Goal: Task Accomplishment & Management: Manage account settings

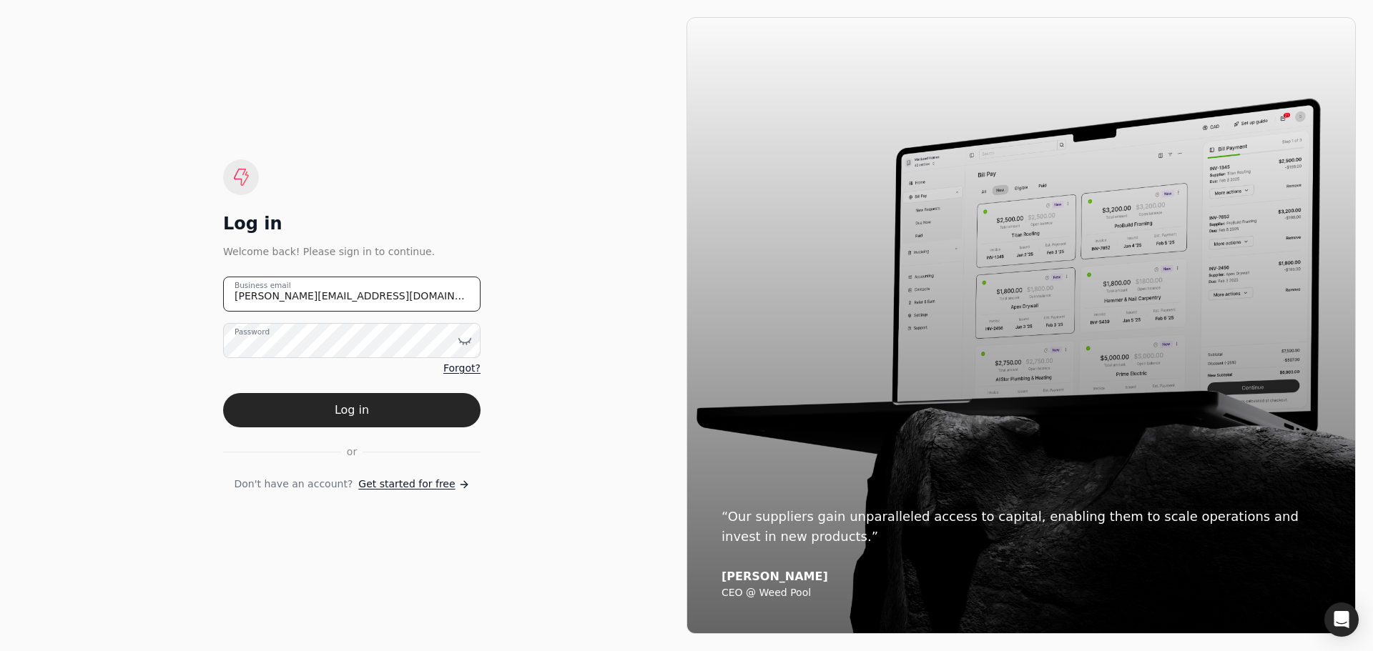
drag, startPoint x: 277, startPoint y: 285, endPoint x: 183, endPoint y: 292, distance: 94.6
click at [183, 292] on div "Log in Welcome back! Please sign in to continue. [PERSON_NAME][EMAIL_ADDRESS][D…" at bounding box center [351, 325] width 669 height 617
type email "[EMAIL_ADDRESS][DOMAIN_NAME]"
click at [465, 342] on icon at bounding box center [465, 341] width 14 height 14
click at [505, 413] on div "Log in Welcome back! Please sign in to continue. [EMAIL_ADDRESS][DOMAIN_NAME] B…" at bounding box center [351, 325] width 669 height 617
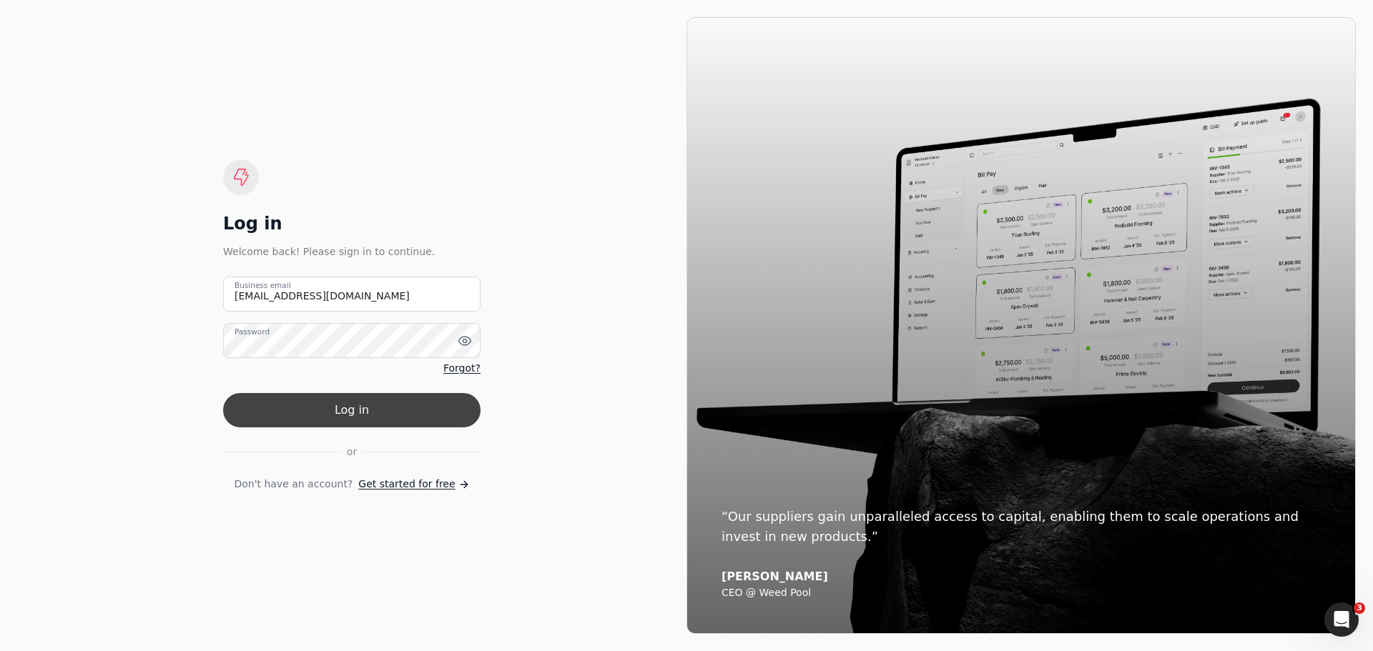
click at [355, 418] on button "Log in" at bounding box center [351, 410] width 257 height 34
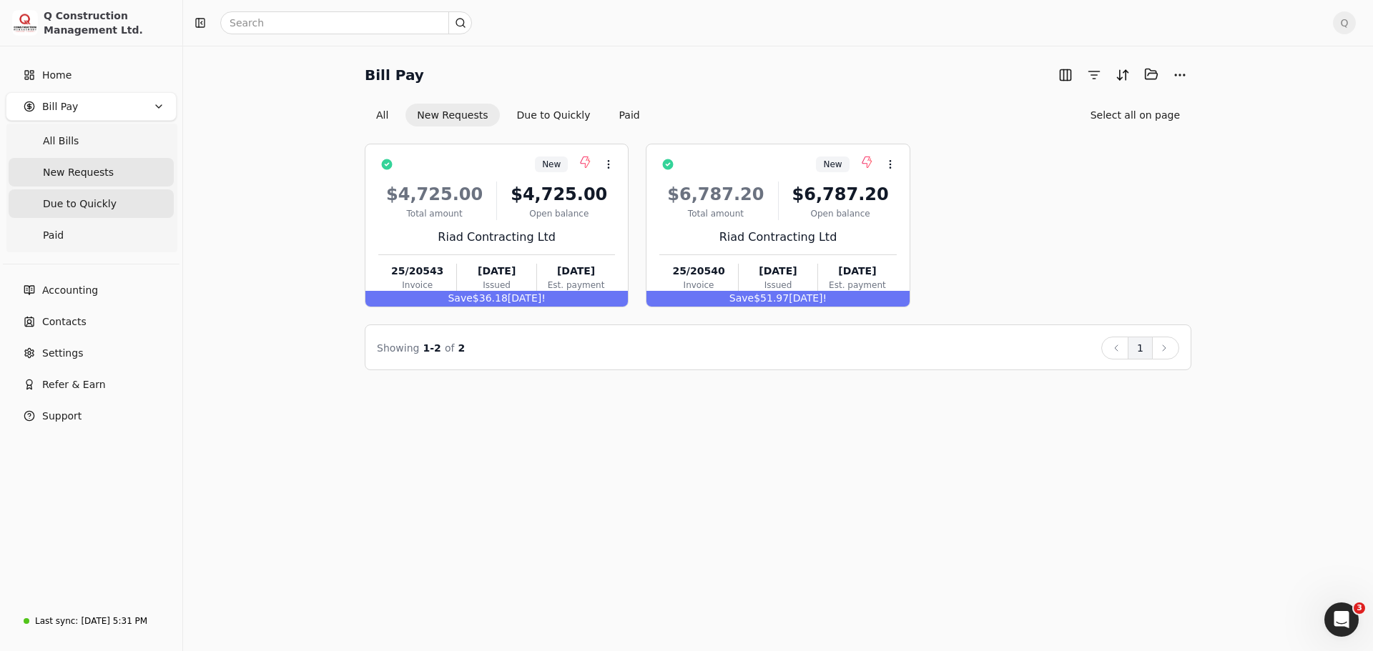
click at [87, 203] on span "Due to Quickly" at bounding box center [80, 204] width 74 height 15
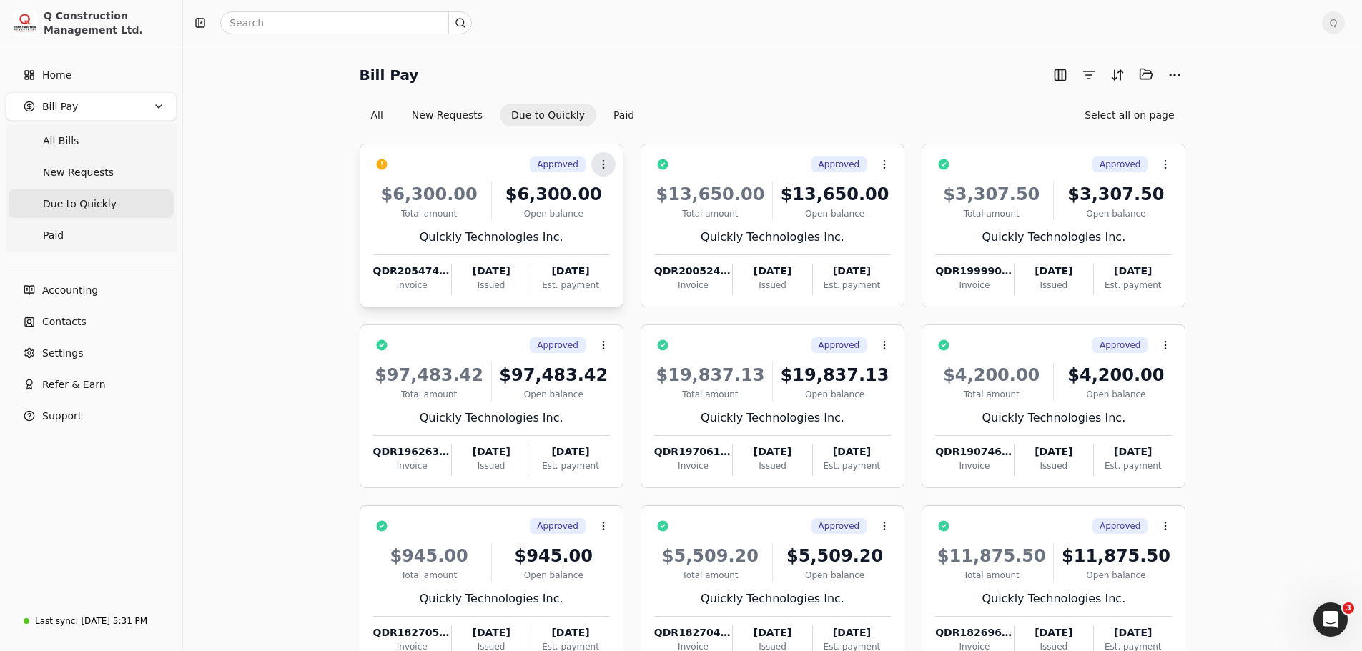
click at [601, 165] on icon at bounding box center [603, 164] width 11 height 11
click at [642, 257] on span "Push vendor swap" at bounding box center [658, 258] width 91 height 15
click at [70, 173] on span "New Requests" at bounding box center [78, 172] width 71 height 15
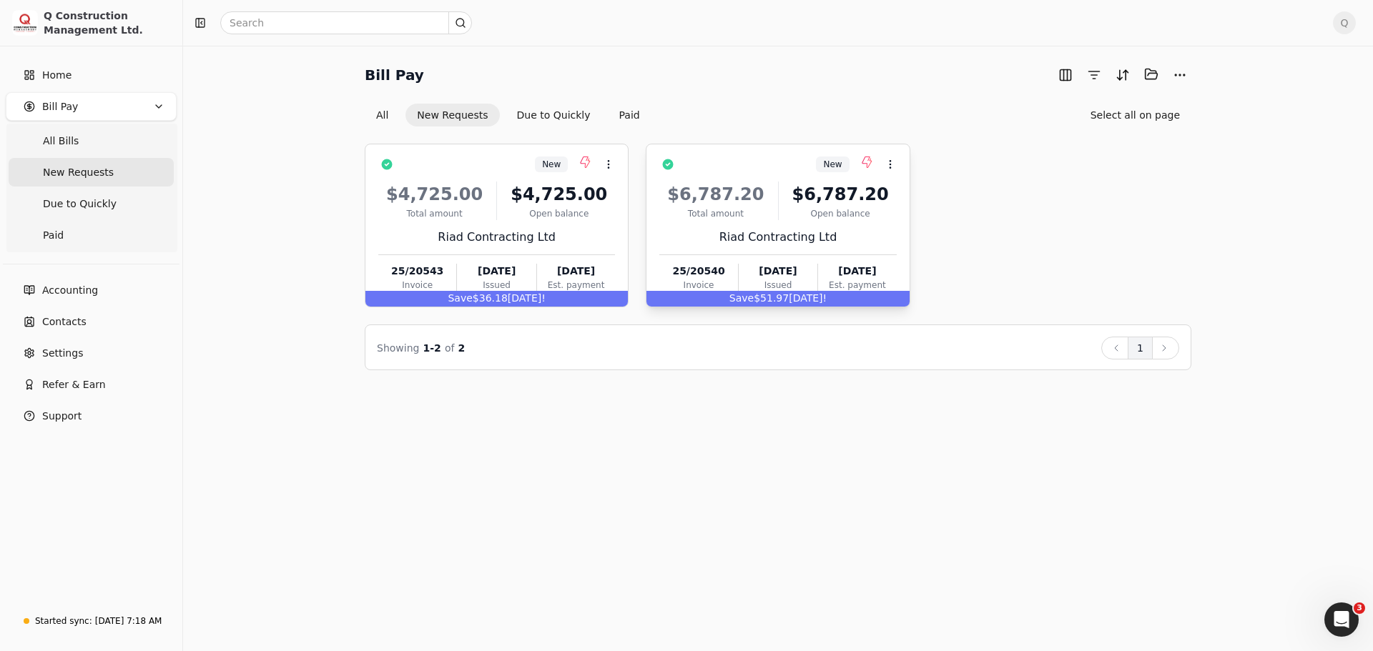
click at [862, 223] on div "$6,787.20 Total amount $6,787.20 Open balance Riad Contracting Ltd 25/20540 Inv…" at bounding box center [777, 234] width 237 height 122
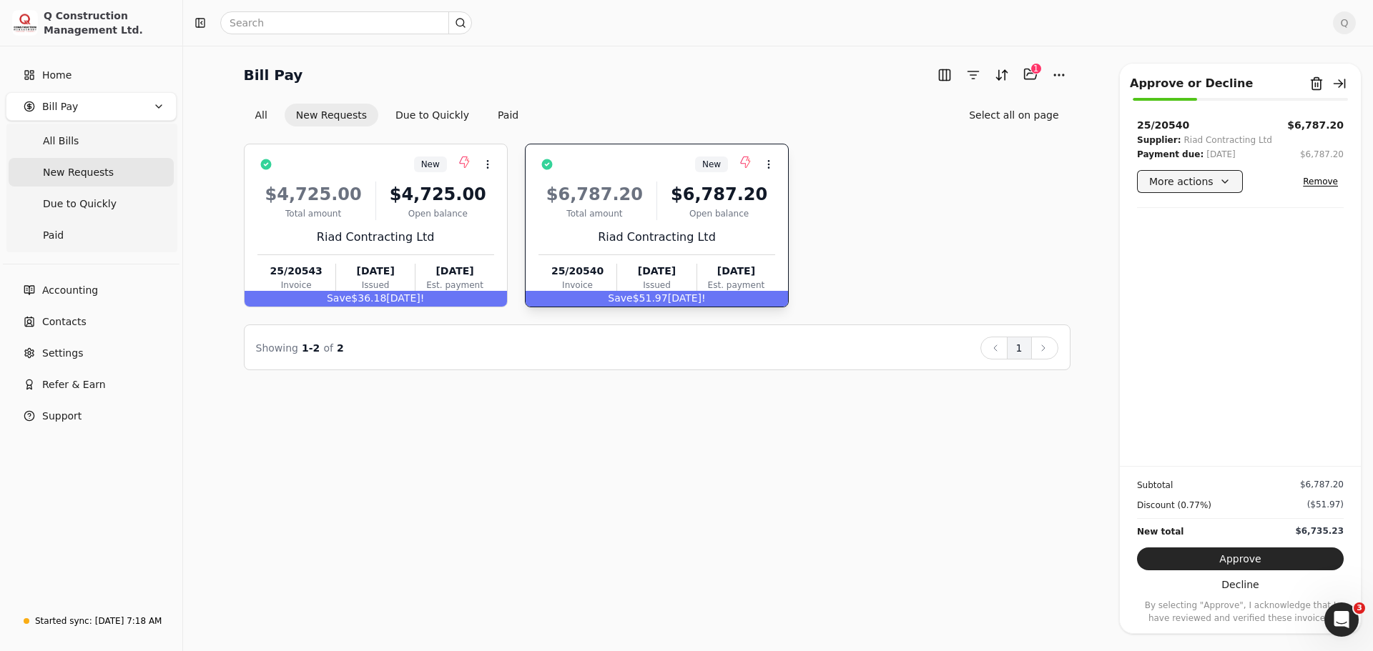
click at [1219, 180] on button "More actions" at bounding box center [1190, 181] width 106 height 23
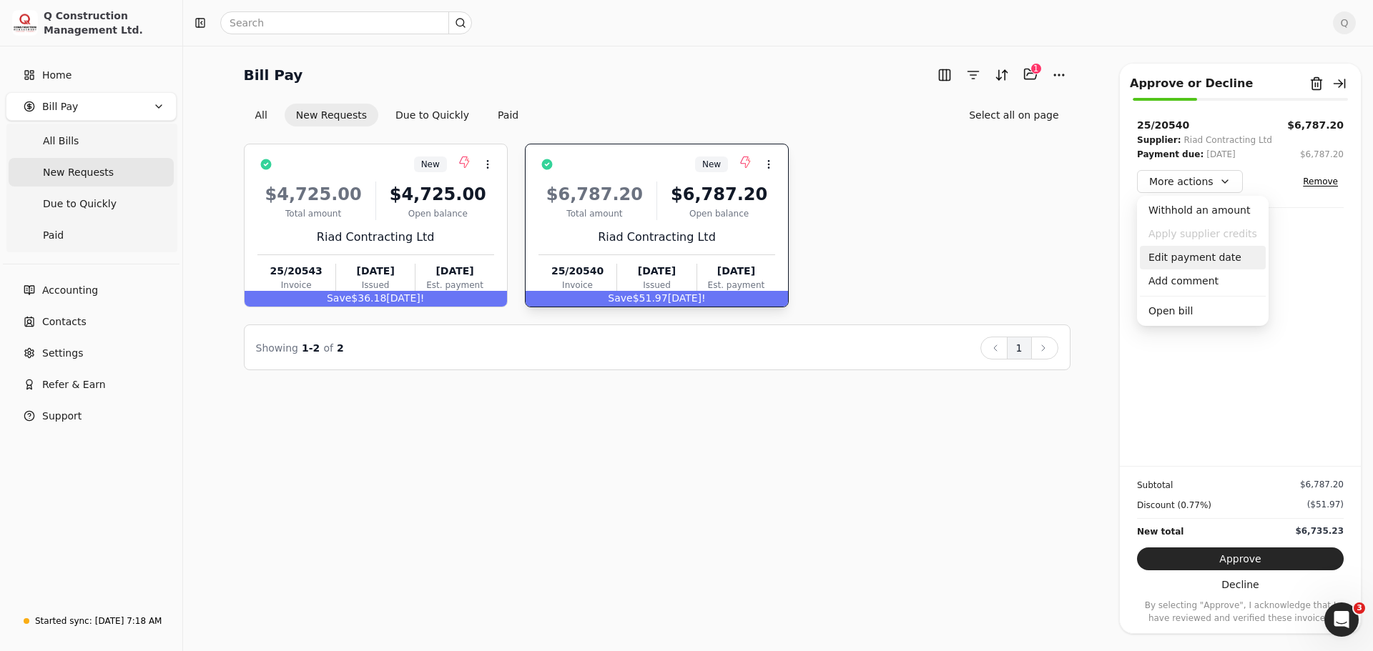
click at [1206, 257] on div "Edit payment date" at bounding box center [1203, 258] width 126 height 24
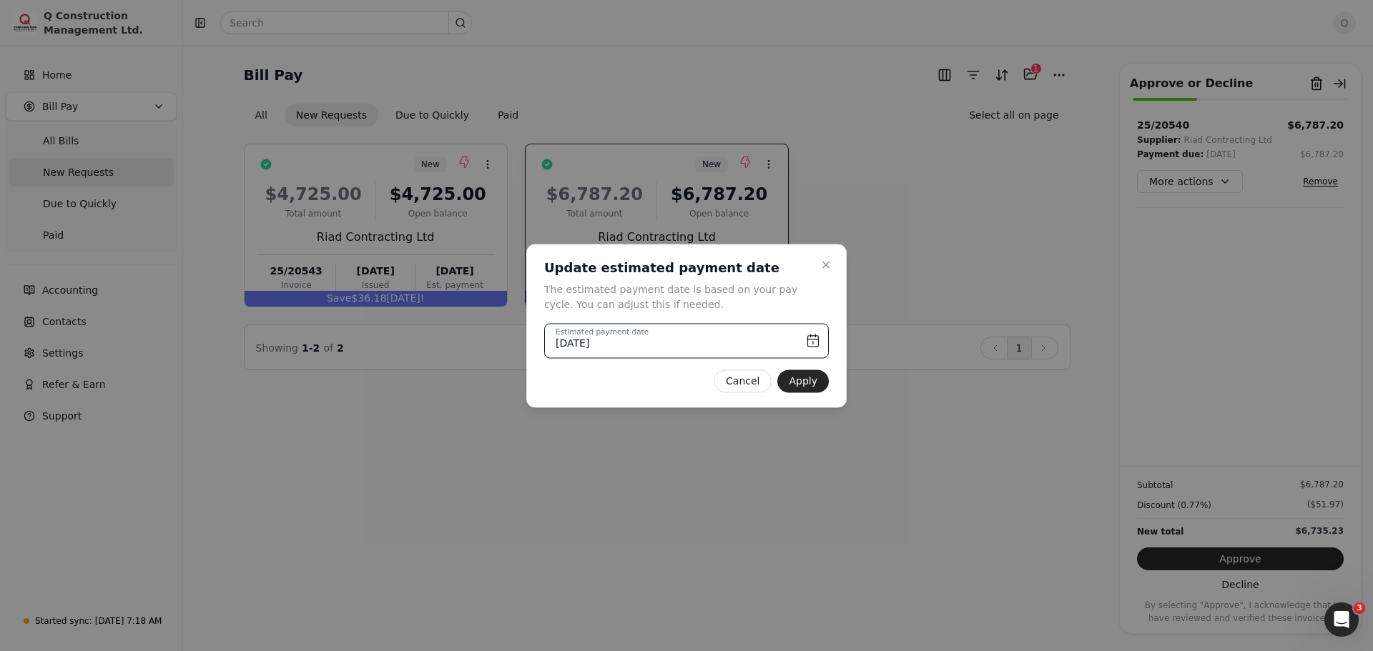
click at [812, 344] on input "[DATE]" at bounding box center [686, 340] width 285 height 35
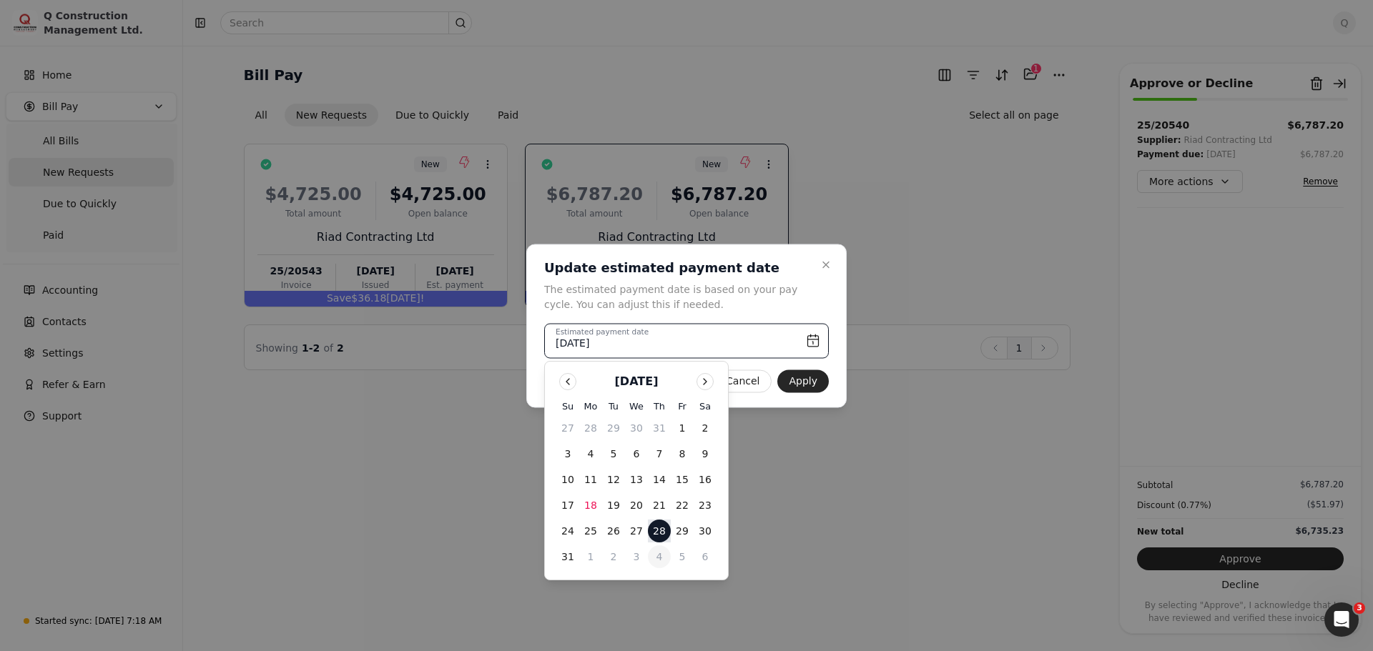
click at [659, 558] on button "4" at bounding box center [659, 557] width 23 height 23
type input "[DATE]"
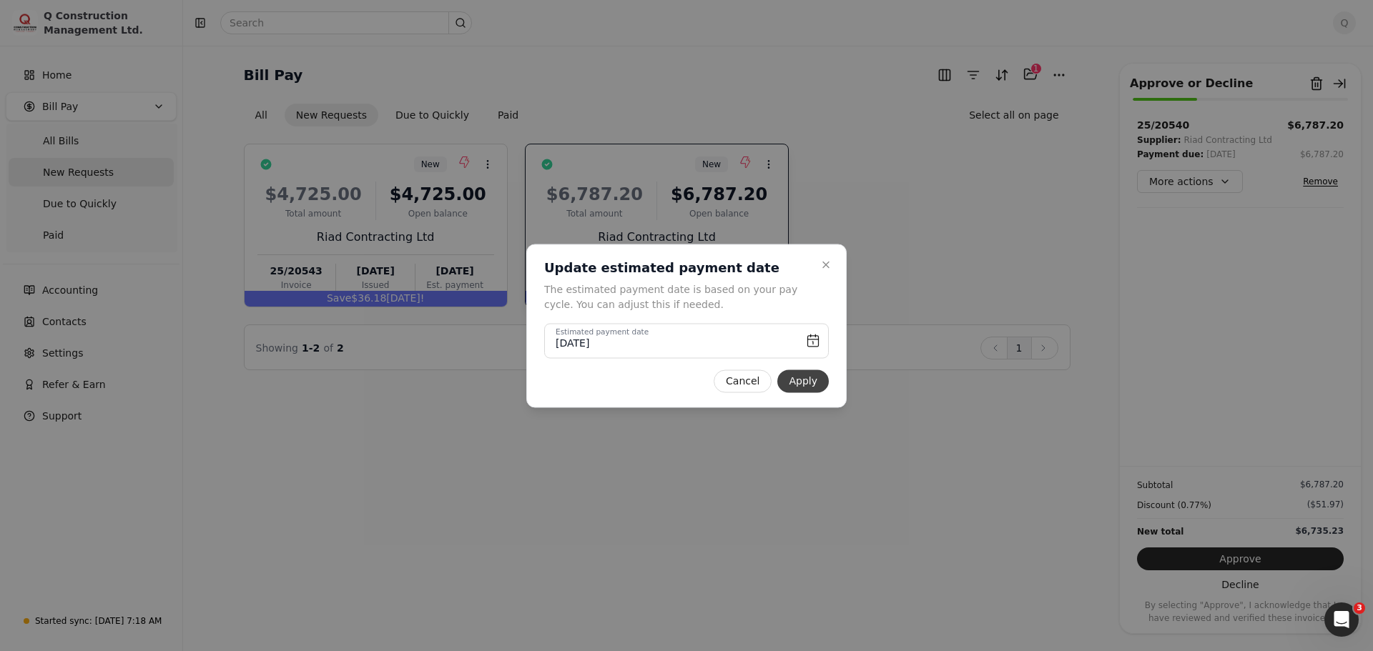
click at [803, 383] on button "Apply" at bounding box center [802, 381] width 51 height 23
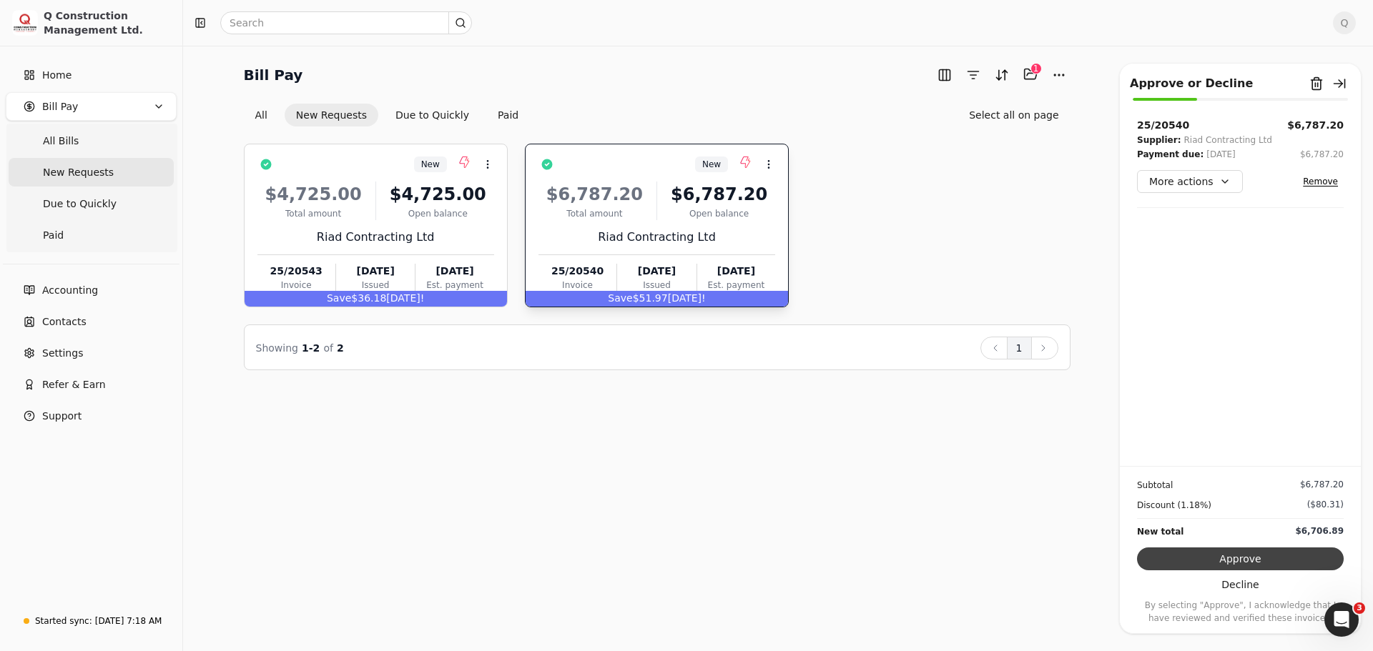
click at [1238, 558] on button "Approve" at bounding box center [1240, 559] width 207 height 23
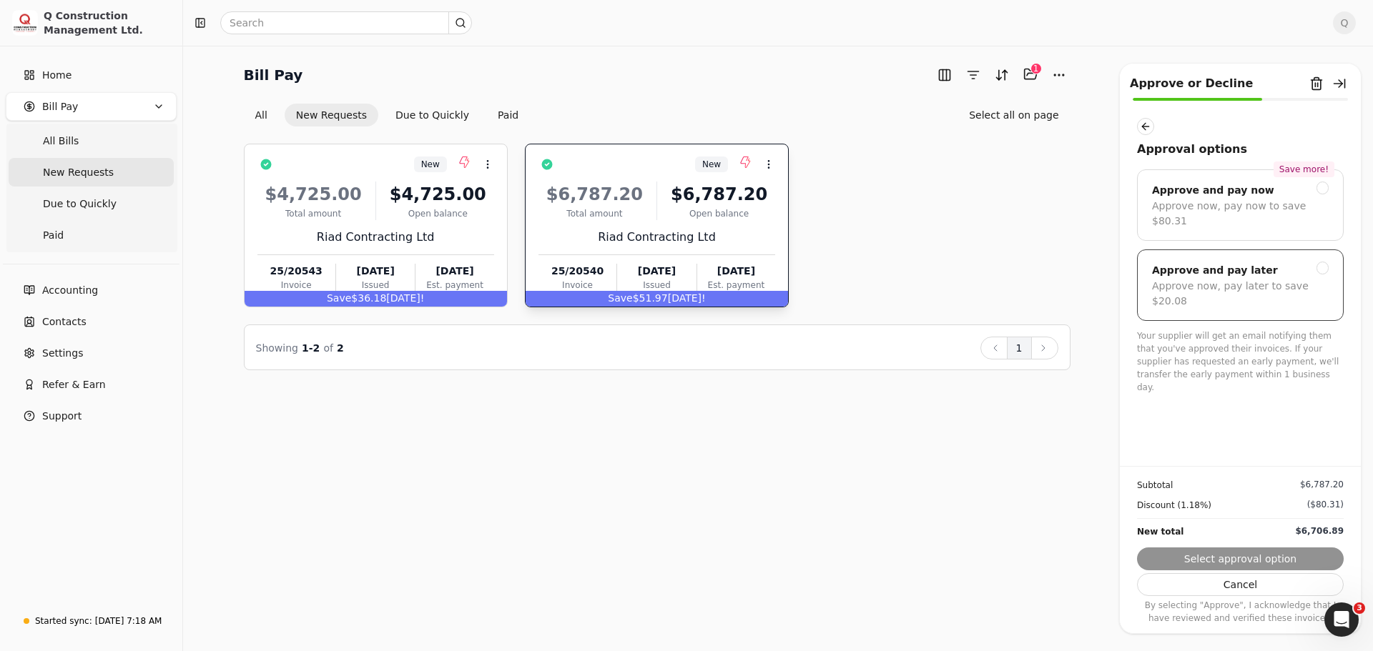
click at [1223, 279] on div "Approve now, pay later to save $20.08" at bounding box center [1240, 294] width 177 height 30
click at [1250, 559] on button "Submit approval" at bounding box center [1240, 559] width 207 height 23
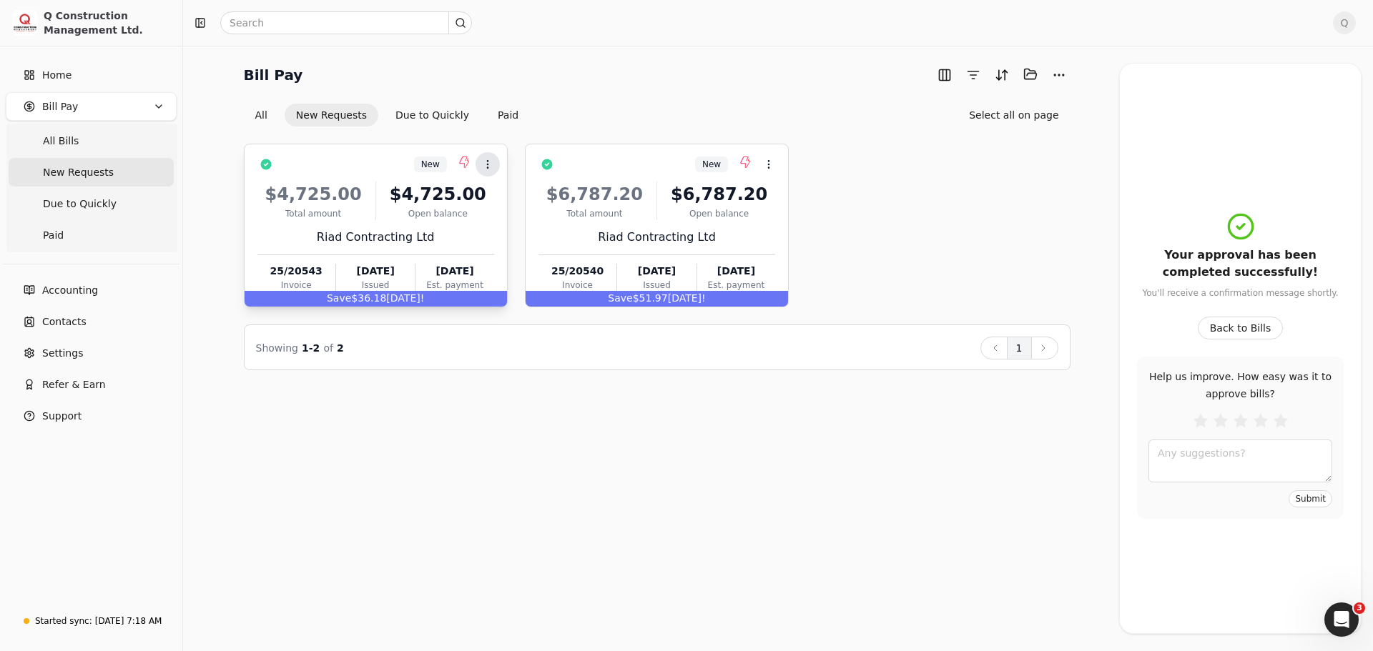
click at [488, 165] on icon at bounding box center [487, 164] width 11 height 11
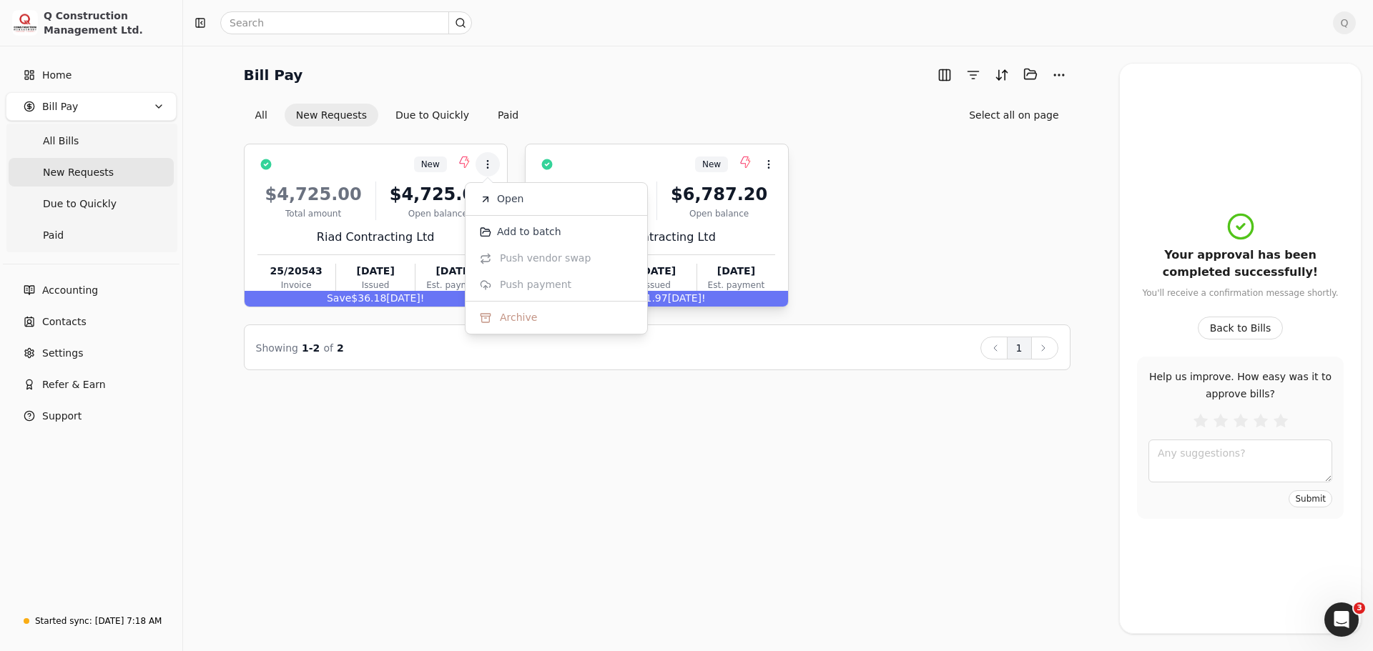
click at [761, 222] on div "$6,787.20 Total amount $6,787.20 Open balance Riad Contracting Ltd 25/20540 Inv…" at bounding box center [656, 234] width 237 height 122
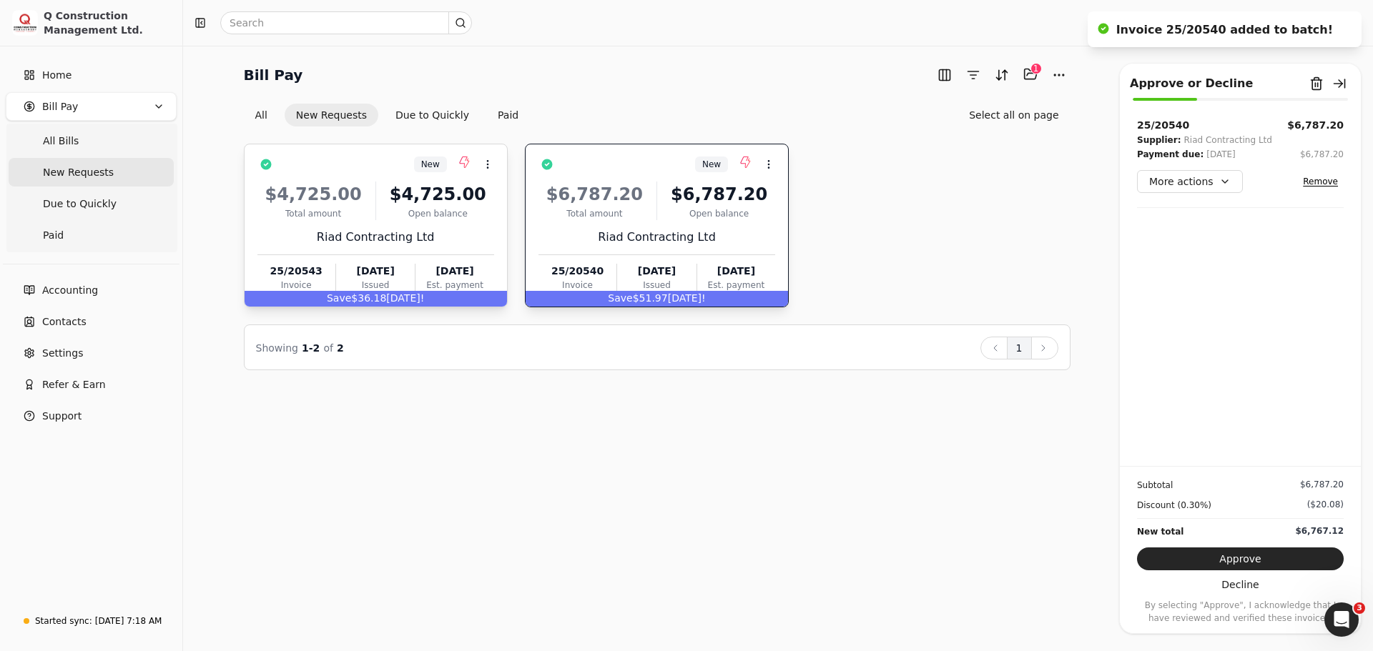
click at [459, 225] on div "$4,725.00 Total amount $4,725.00 Open balance Riad Contracting Ltd 25/20543 Inv…" at bounding box center [375, 234] width 237 height 122
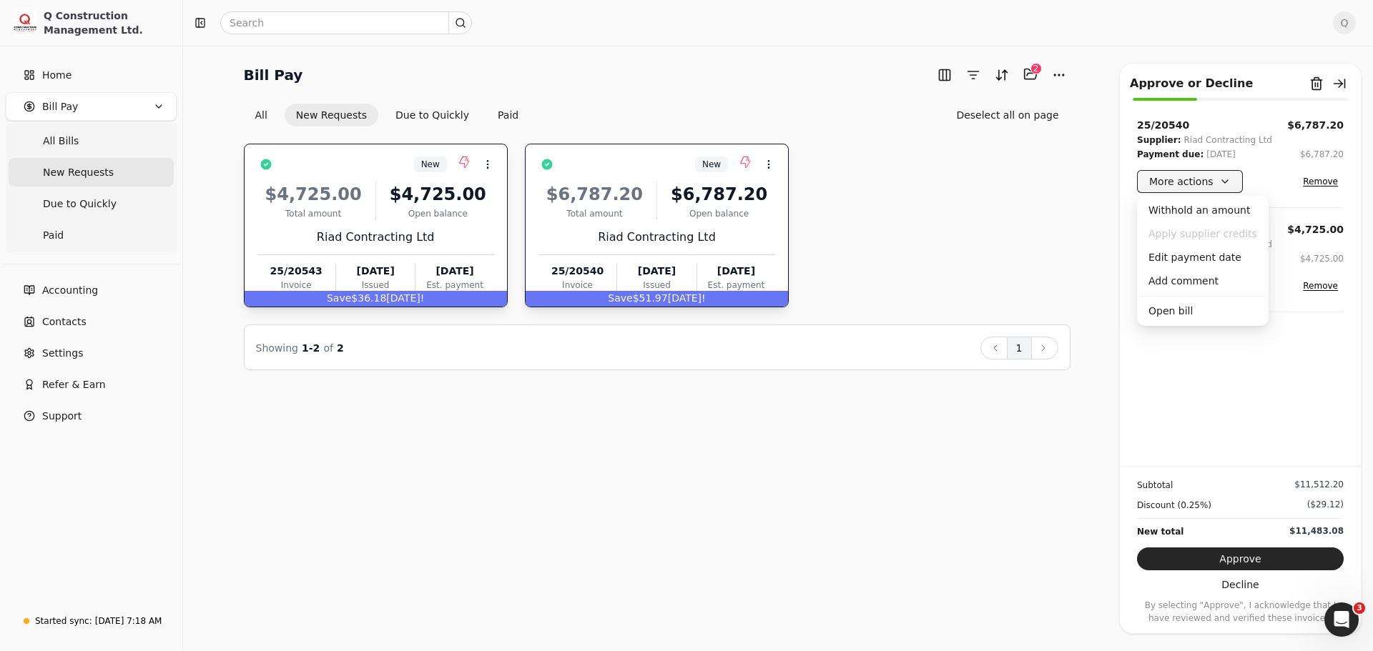
click at [1221, 179] on button "More actions" at bounding box center [1190, 181] width 106 height 23
click at [1198, 259] on div "Edit payment date" at bounding box center [1203, 258] width 126 height 24
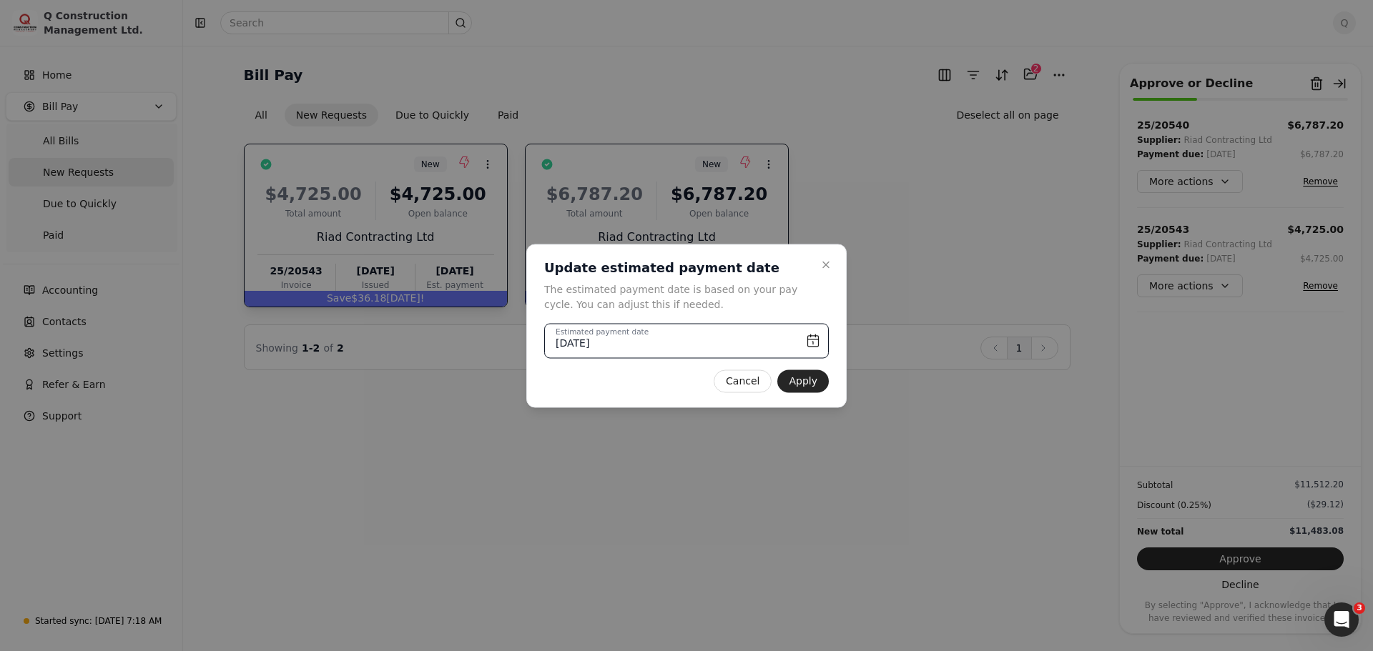
click at [812, 341] on input "[DATE]" at bounding box center [686, 340] width 285 height 35
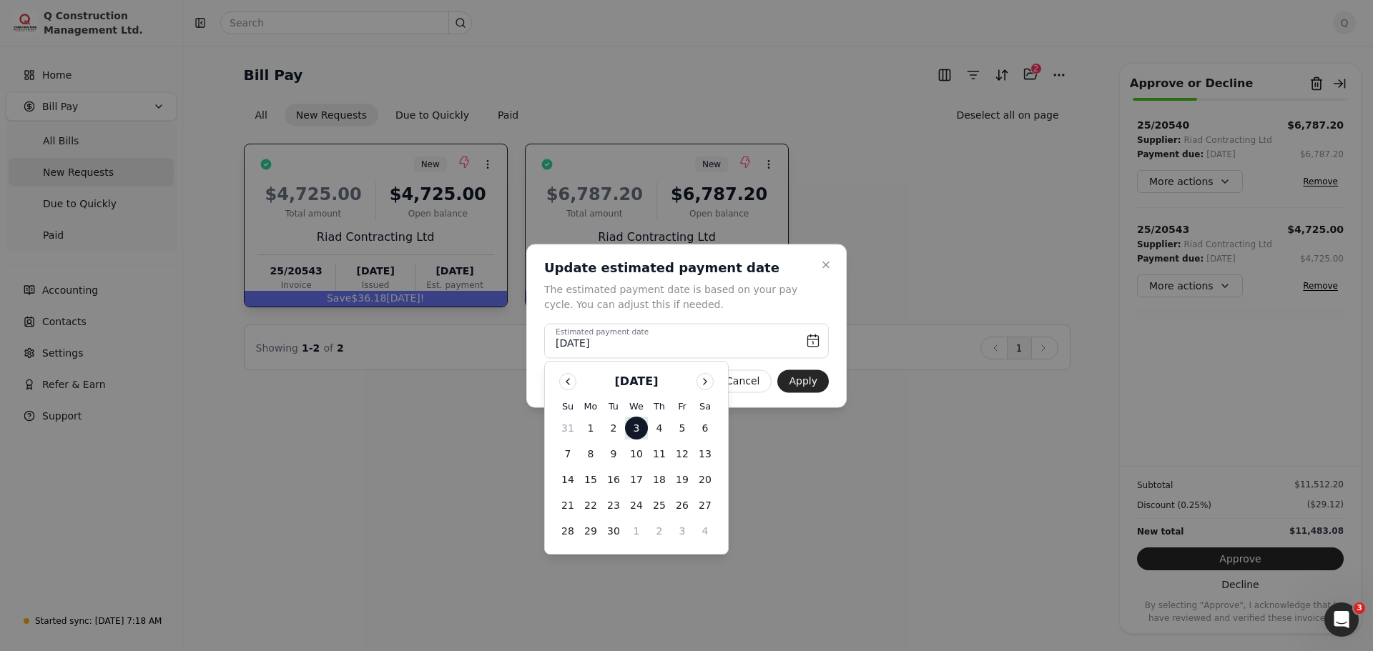
click at [776, 469] on div at bounding box center [686, 325] width 1373 height 651
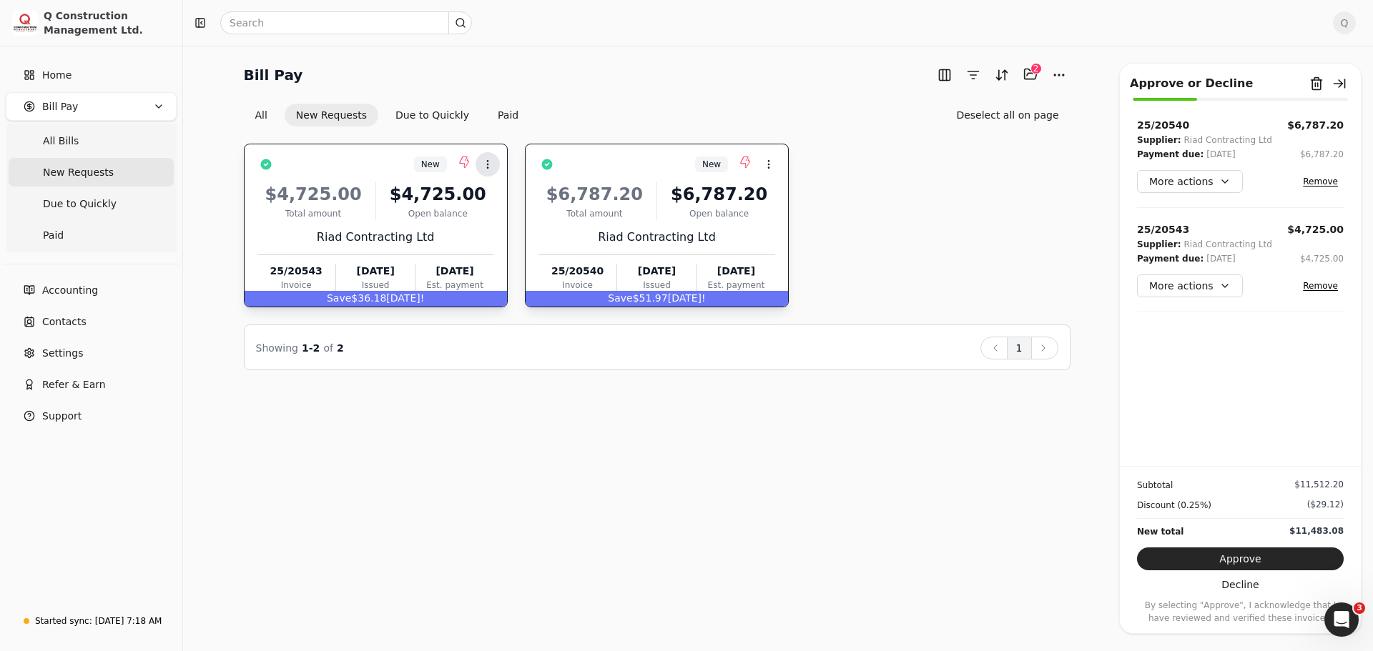
click at [494, 159] on button "Context Menu Button" at bounding box center [487, 164] width 24 height 24
click at [762, 226] on div "$6,787.20 Total amount $6,787.20 Open balance Riad Contracting Ltd 25/20540 Inv…" at bounding box center [656, 234] width 237 height 122
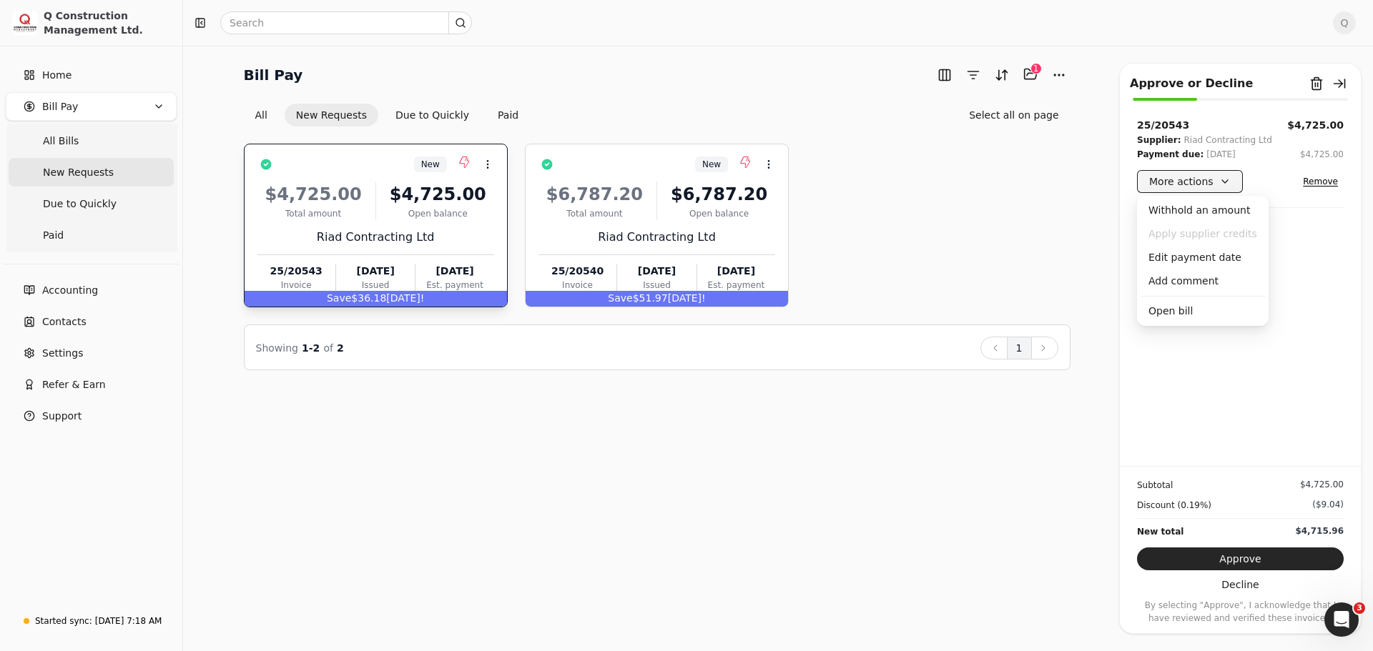
click at [1179, 183] on button "More actions" at bounding box center [1190, 181] width 106 height 23
click at [1179, 260] on div "Edit payment date" at bounding box center [1203, 258] width 126 height 24
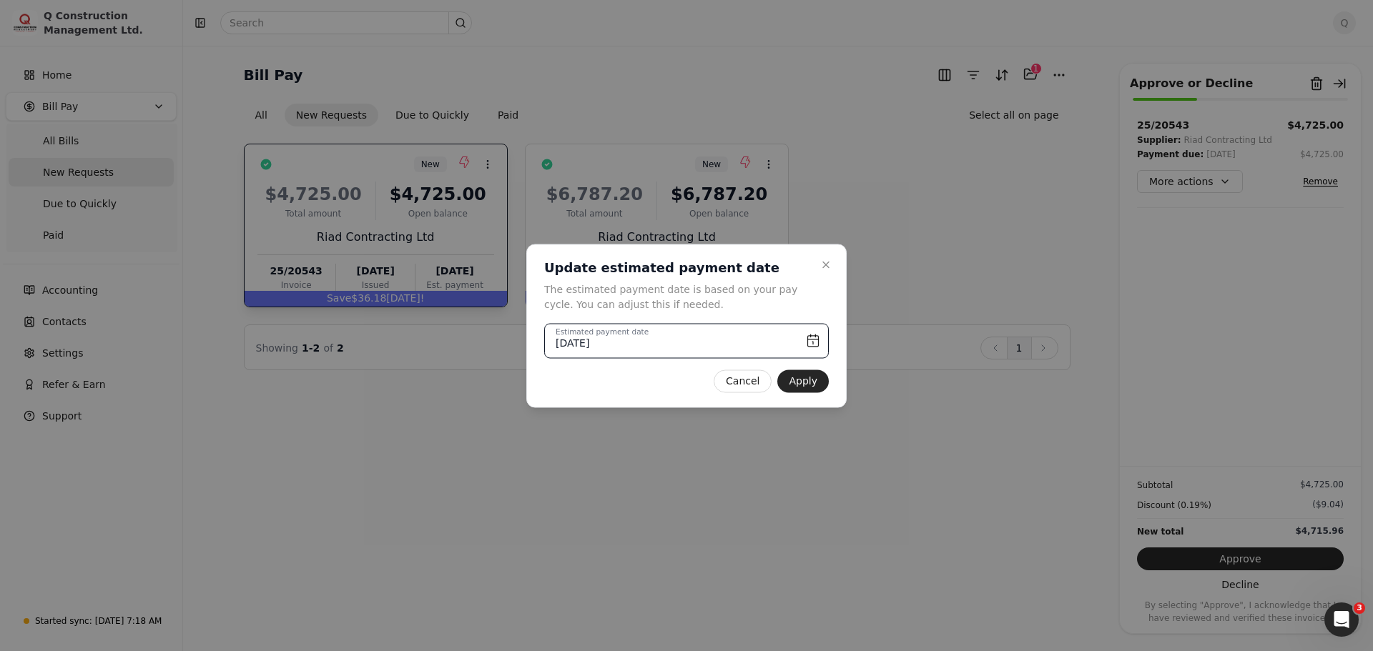
click at [812, 340] on input "[DATE]" at bounding box center [686, 340] width 285 height 35
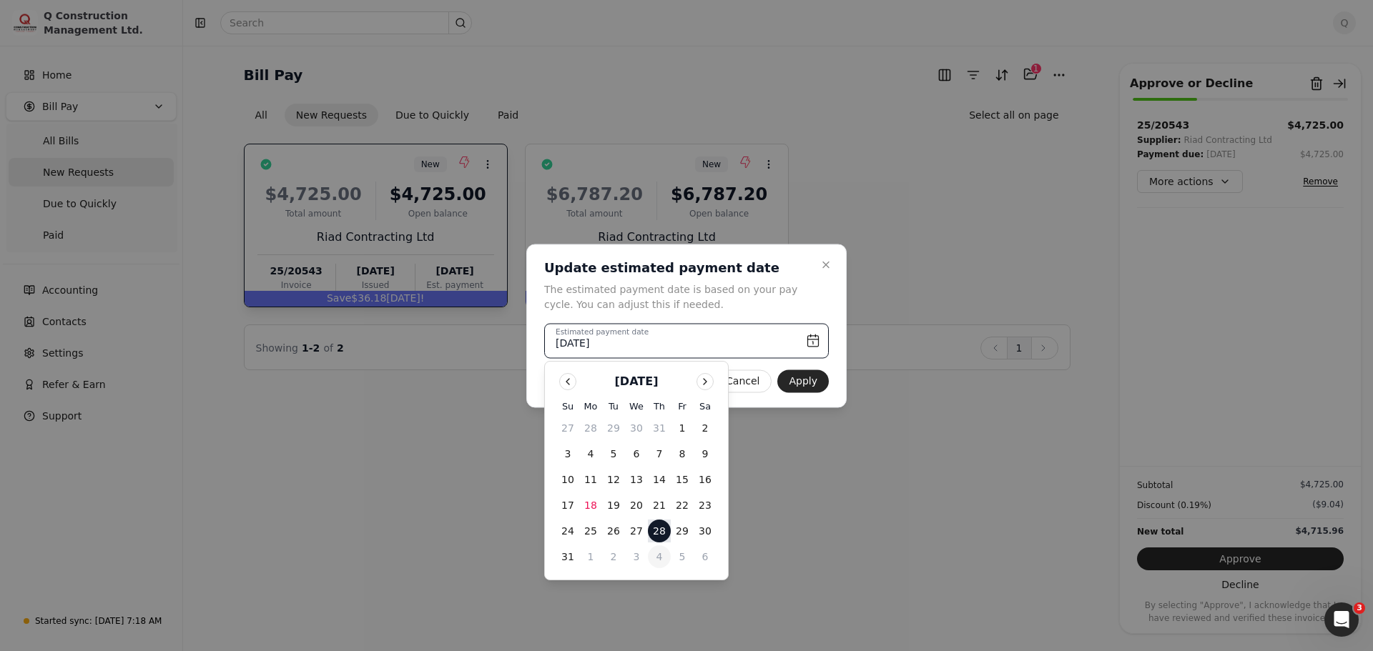
click at [659, 553] on button "4" at bounding box center [659, 557] width 23 height 23
type input "[DATE]"
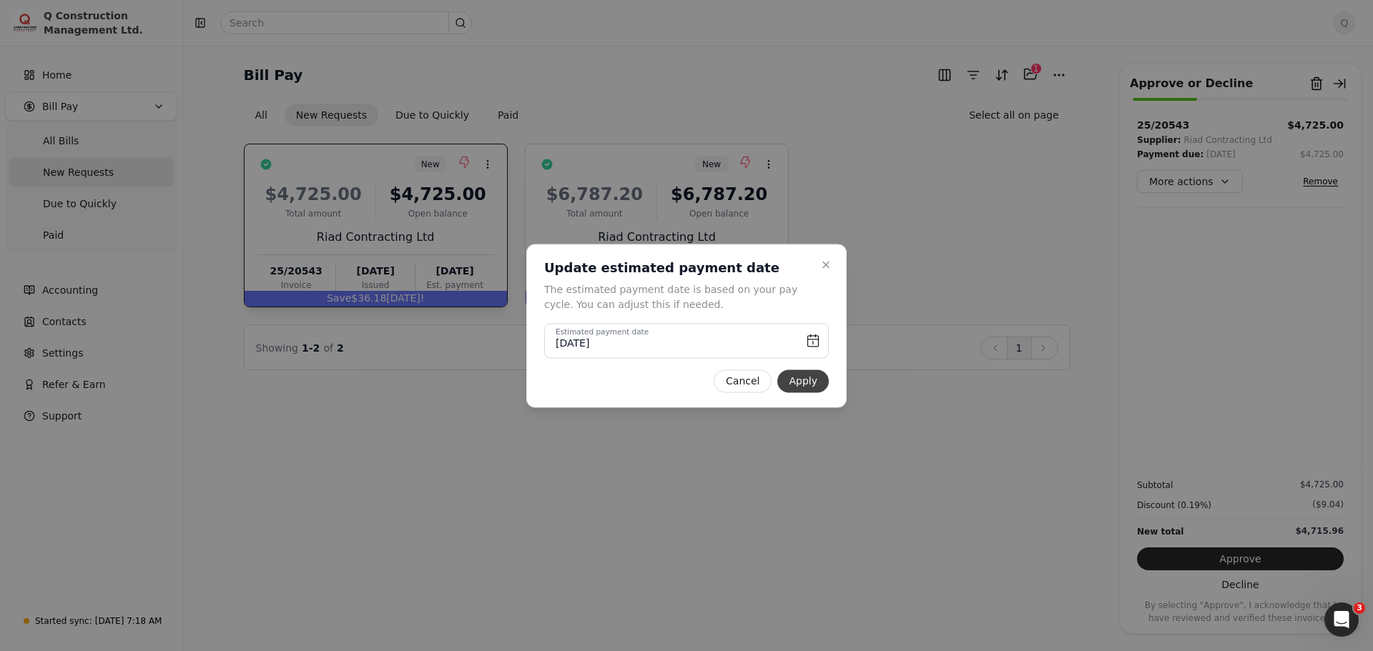
click at [799, 378] on button "Apply" at bounding box center [802, 381] width 51 height 23
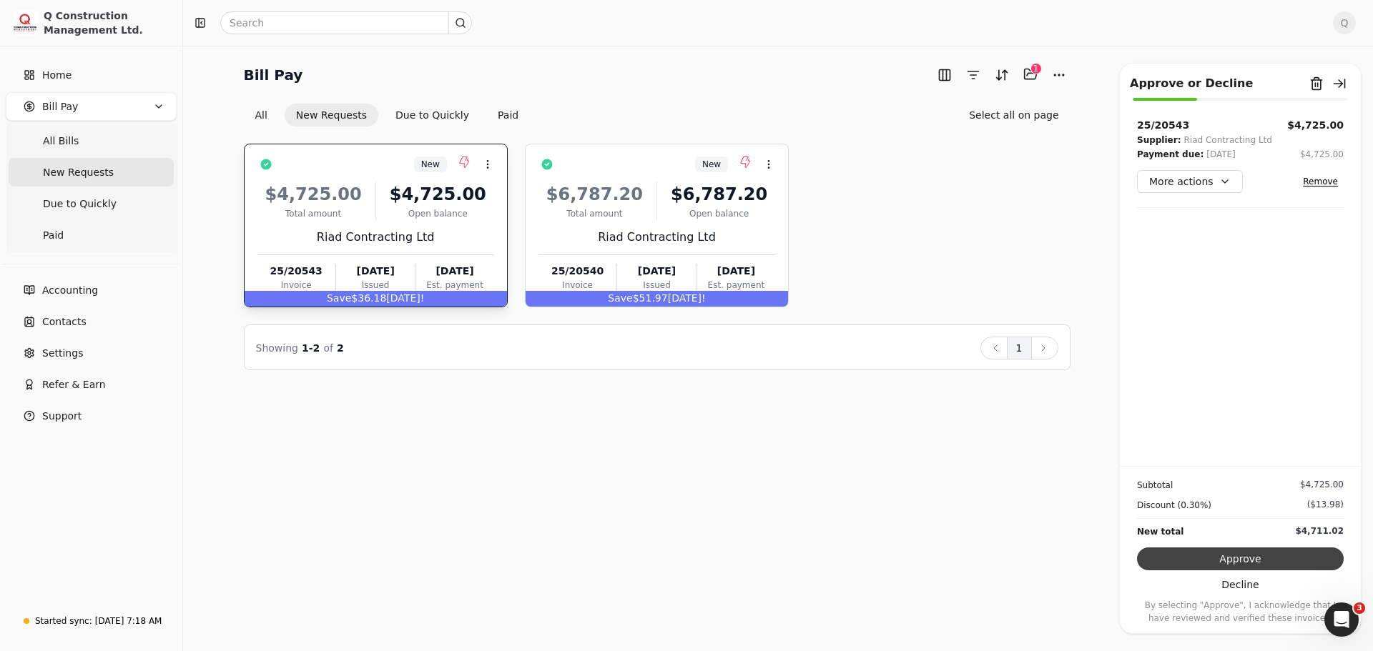
click at [1238, 562] on button "Approve" at bounding box center [1240, 559] width 207 height 23
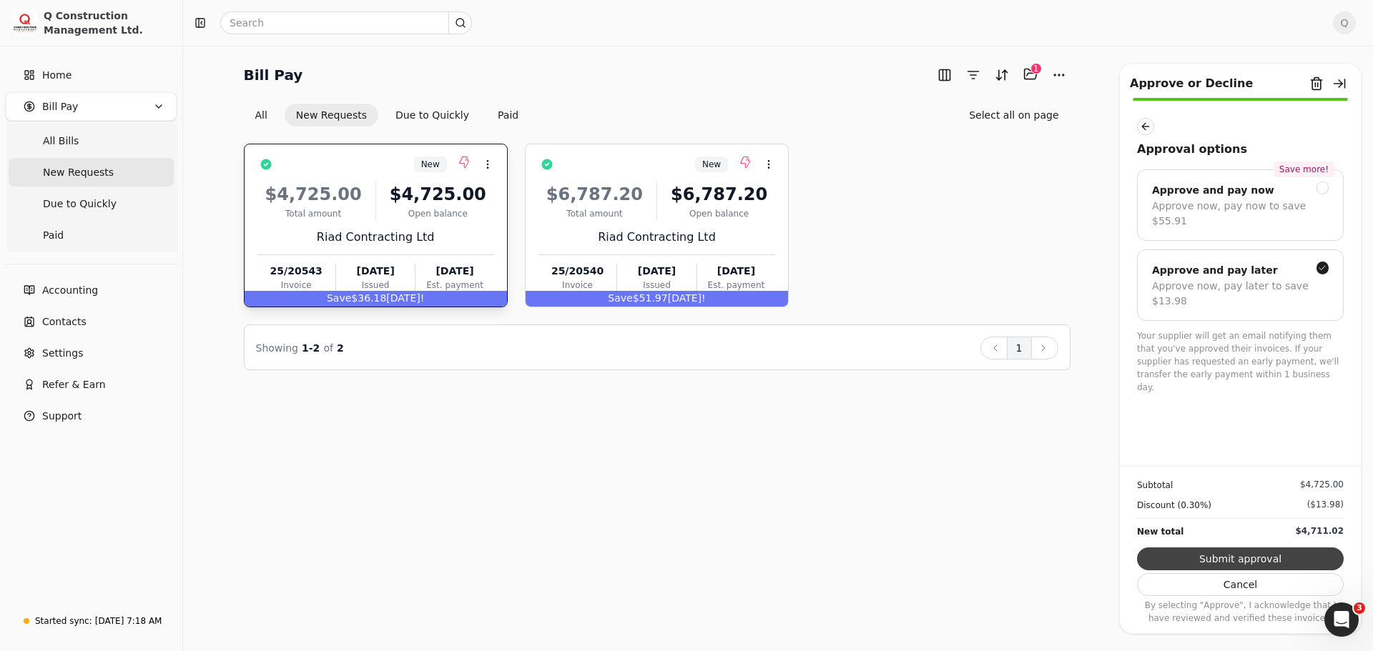
click at [1240, 558] on button "Submit approval" at bounding box center [1240, 559] width 207 height 23
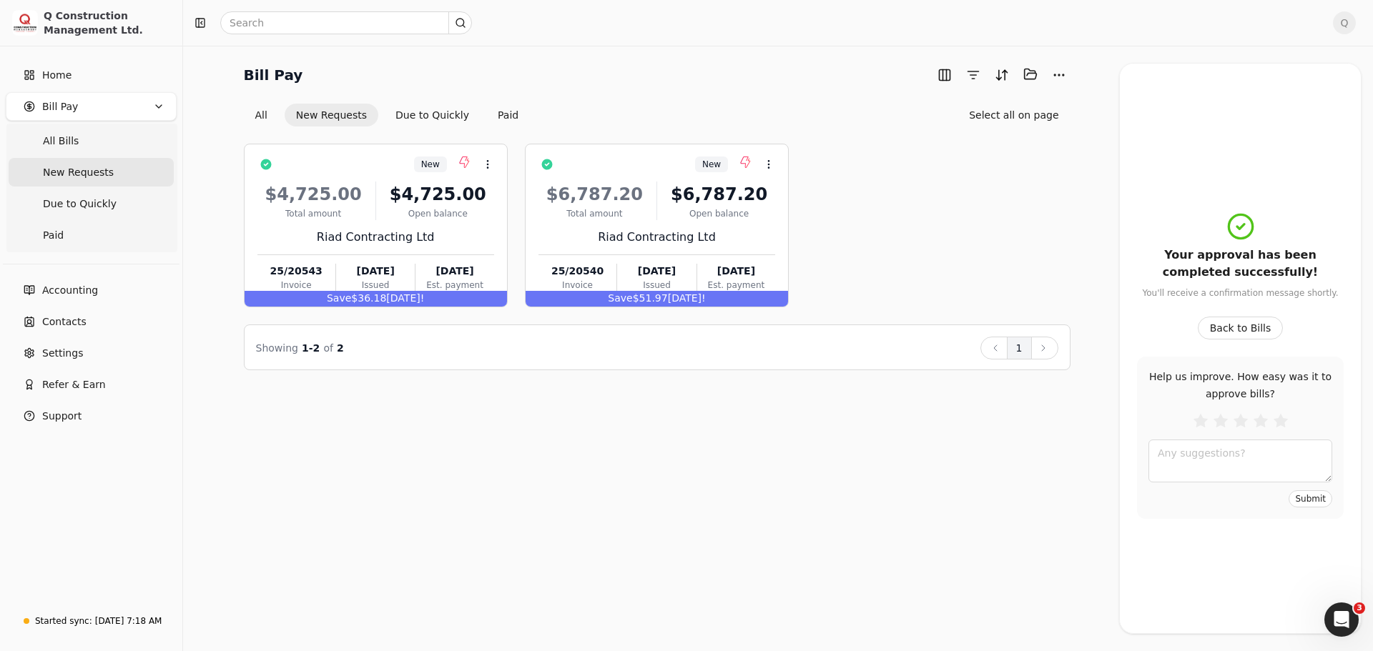
click at [867, 488] on div "Bill Pay Selected items: 0 All New Requests Due to Quickly Paid Select all on p…" at bounding box center [778, 349] width 1190 height 606
click at [461, 227] on div "$4,725.00 Total amount $4,725.00 Open balance Riad Contracting Ltd 25/20543 Inv…" at bounding box center [375, 234] width 237 height 122
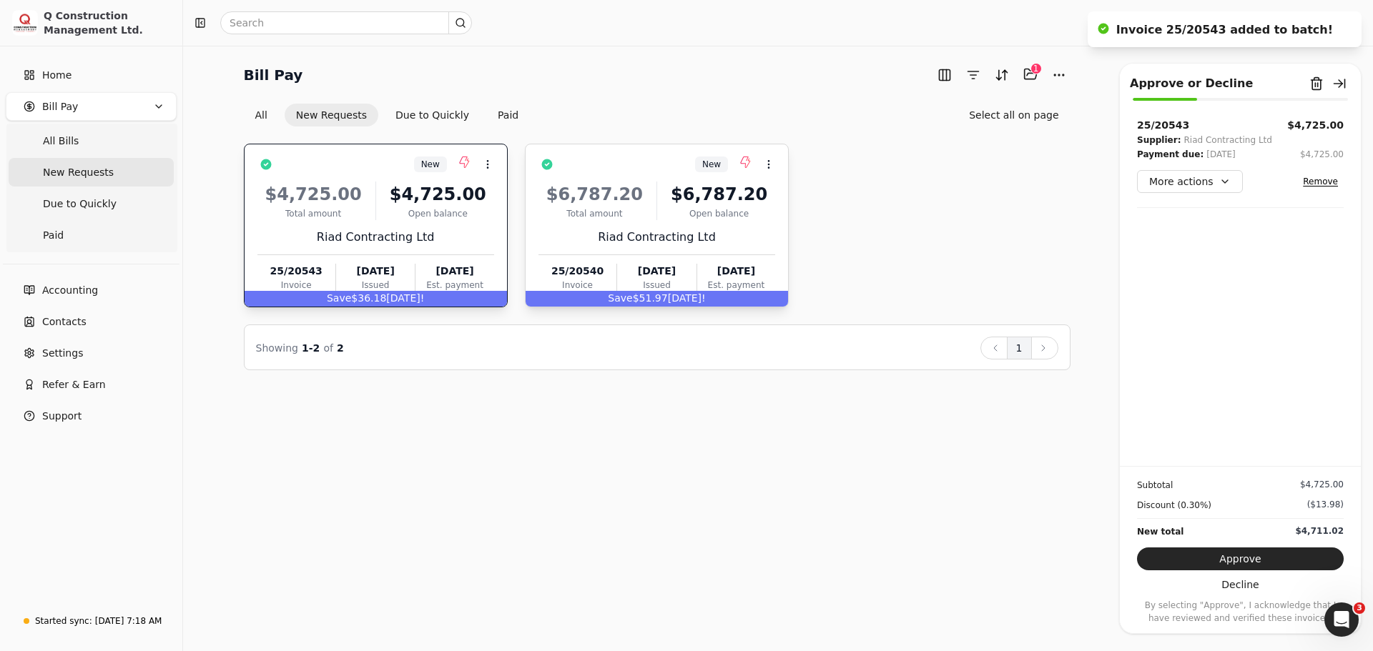
click at [727, 240] on div "Riad Contracting Ltd" at bounding box center [656, 237] width 237 height 17
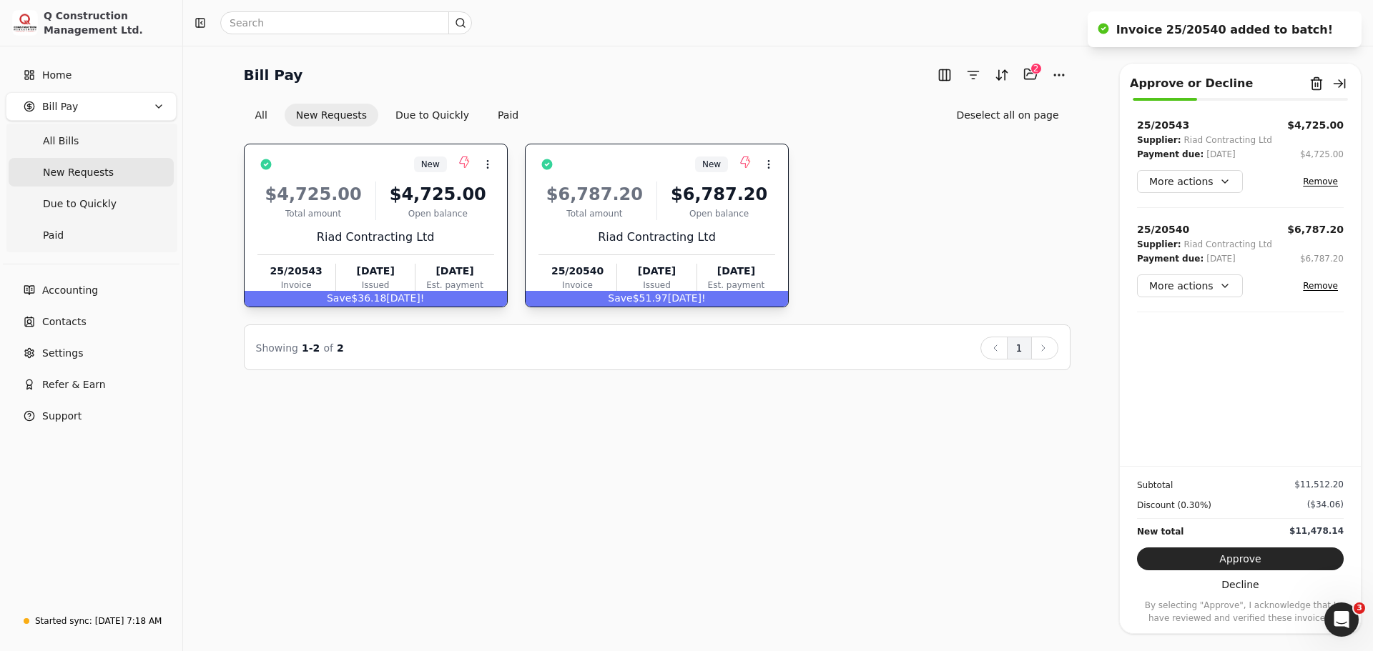
click at [468, 225] on div "$4,725.00 Total amount $4,725.00 Open balance Riad Contracting Ltd 25/20543 Inv…" at bounding box center [375, 234] width 237 height 122
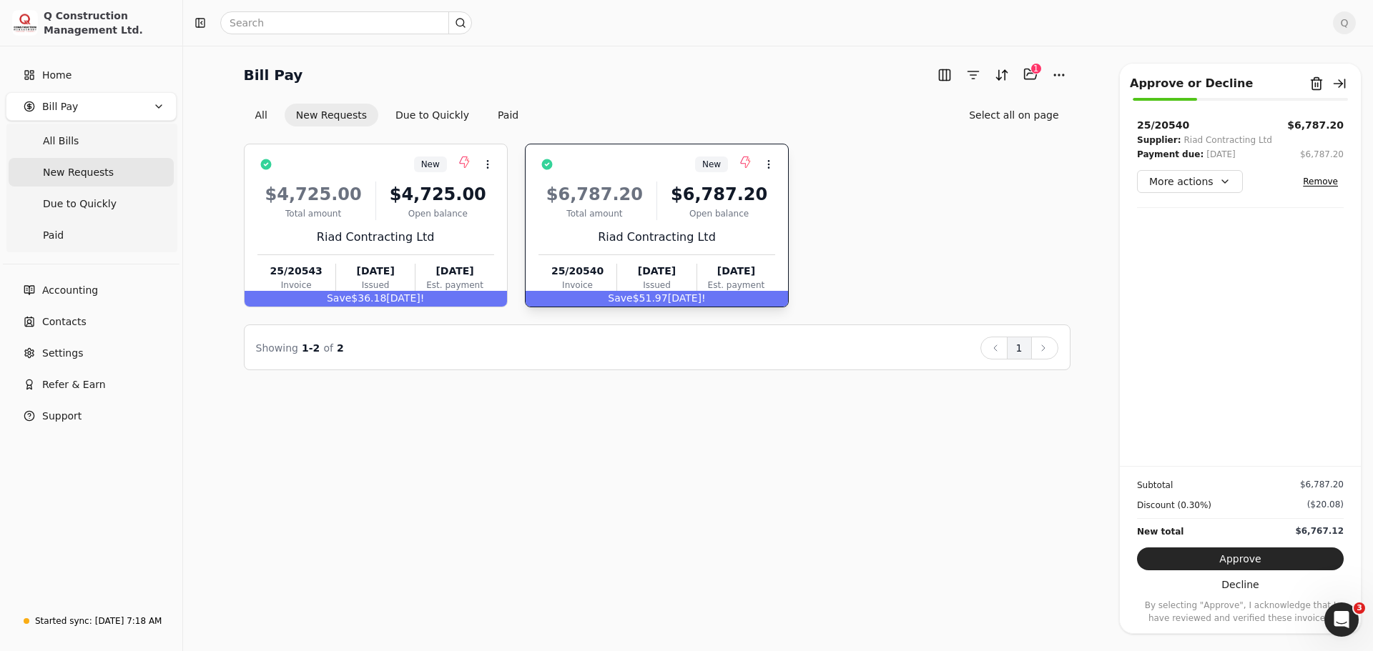
click at [913, 281] on div "New Context Menu Button $4,725.00 Total amount $4,725.00 Open balance Riad Cont…" at bounding box center [657, 226] width 827 height 164
click at [1348, 25] on span "Q" at bounding box center [1344, 22] width 23 height 23
click at [1242, 113] on span "Sign Out" at bounding box center [1245, 120] width 43 height 15
